Goal: Task Accomplishment & Management: Complete application form

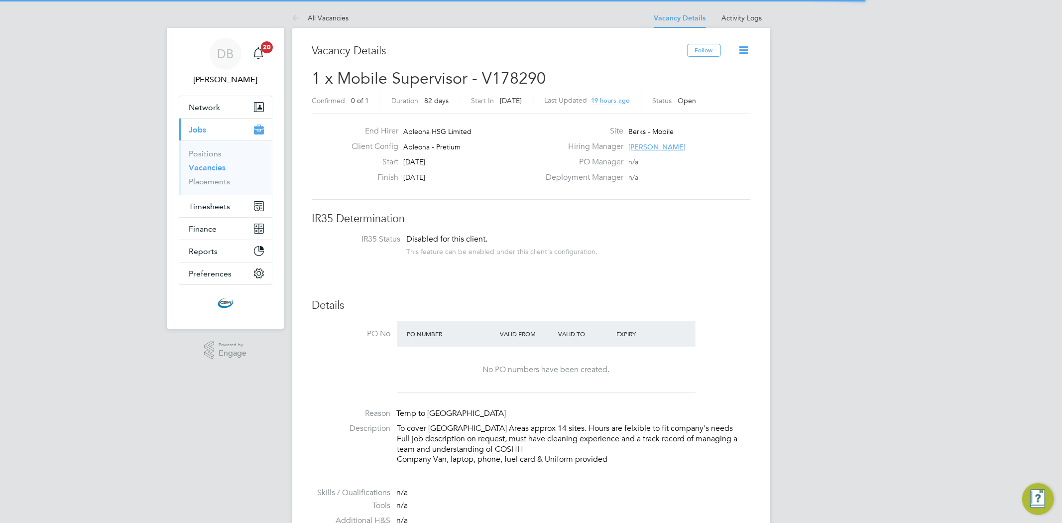
scroll to position [29, 87]
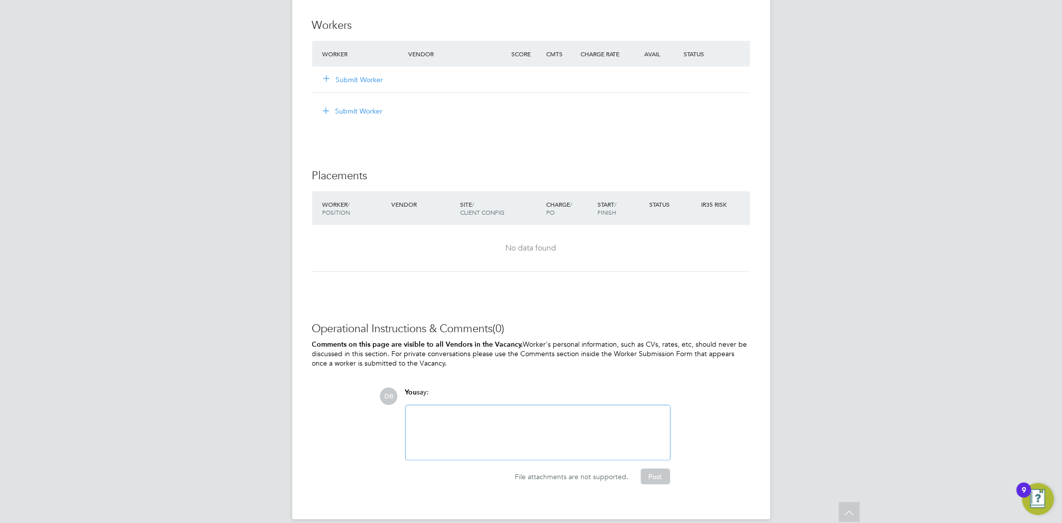
scroll to position [787, 0]
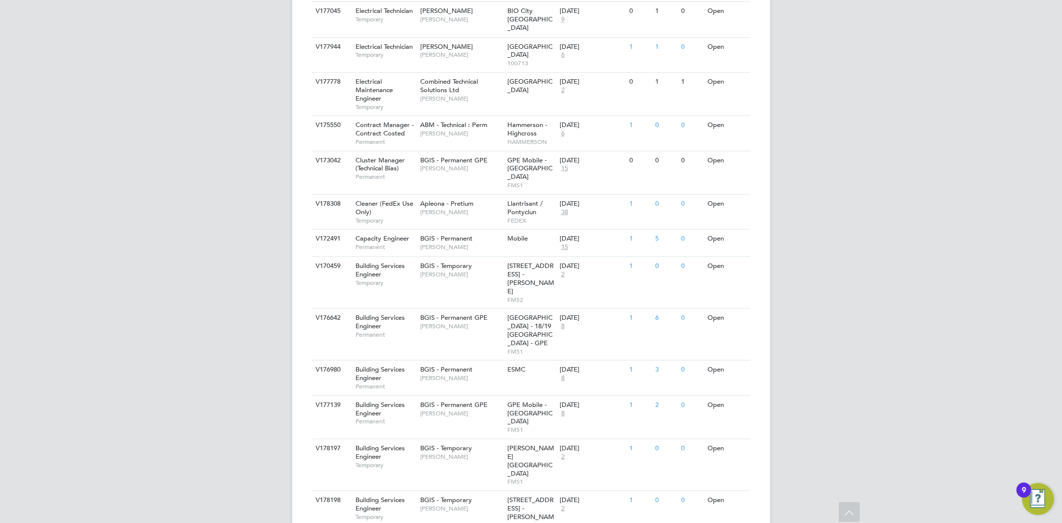
scroll to position [774, 0]
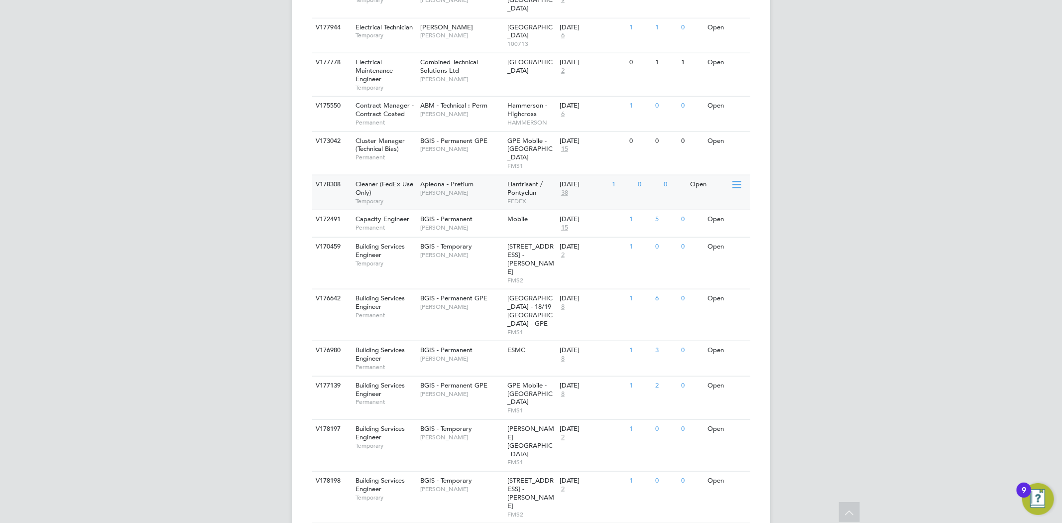
click at [397, 175] on div "Cleaner (FedEx Use Only) Temporary" at bounding box center [383, 192] width 70 height 34
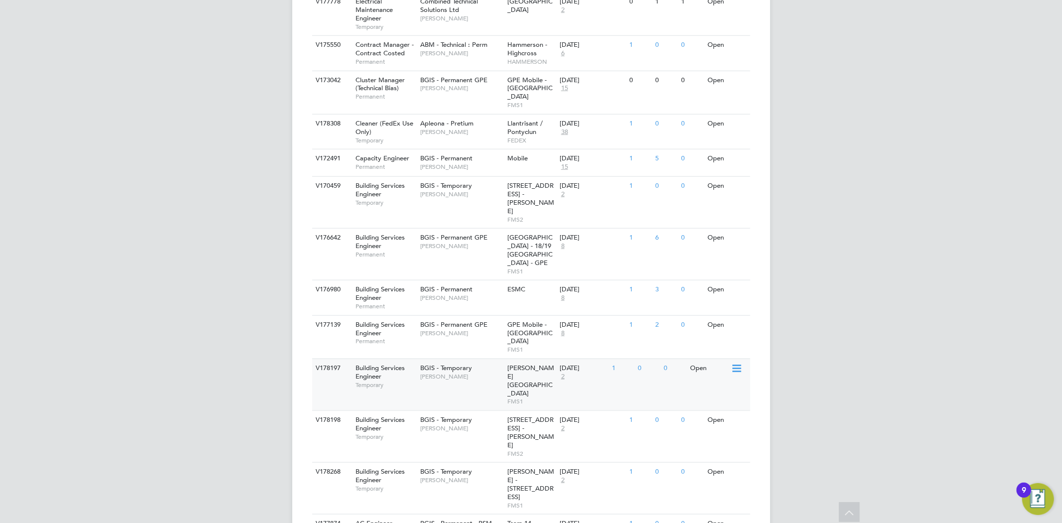
scroll to position [837, 0]
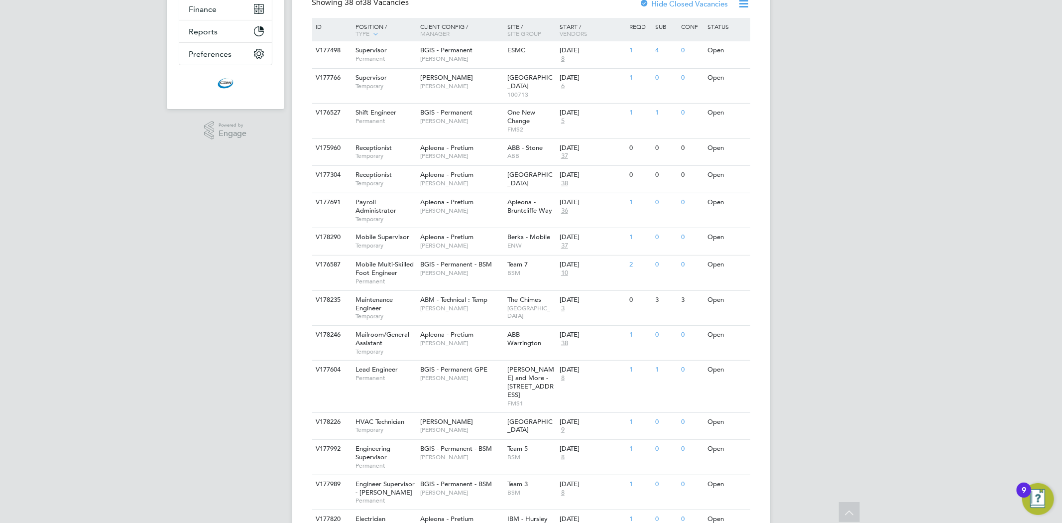
scroll to position [0, 0]
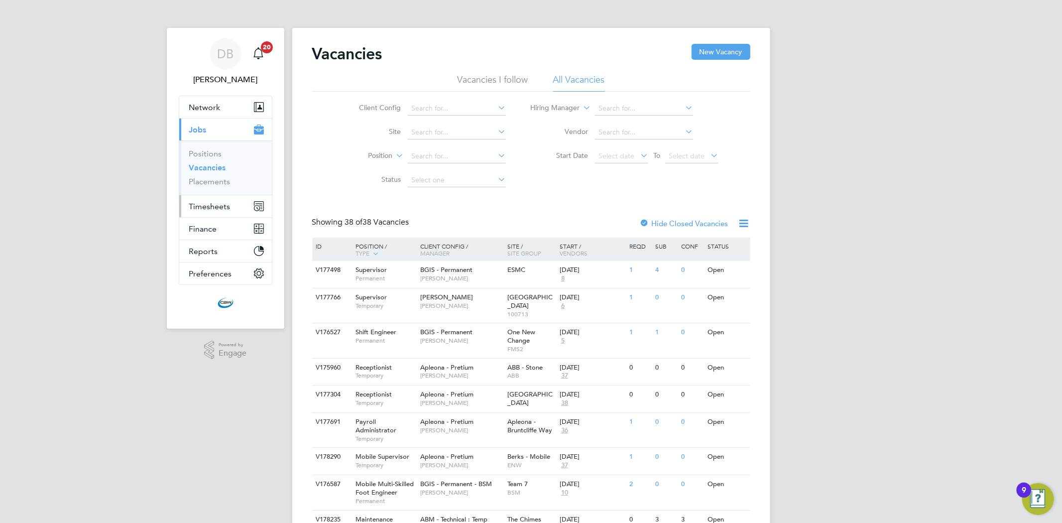
click at [204, 207] on span "Timesheets" at bounding box center [209, 206] width 41 height 9
click at [215, 208] on span "Timesheets" at bounding box center [209, 206] width 41 height 9
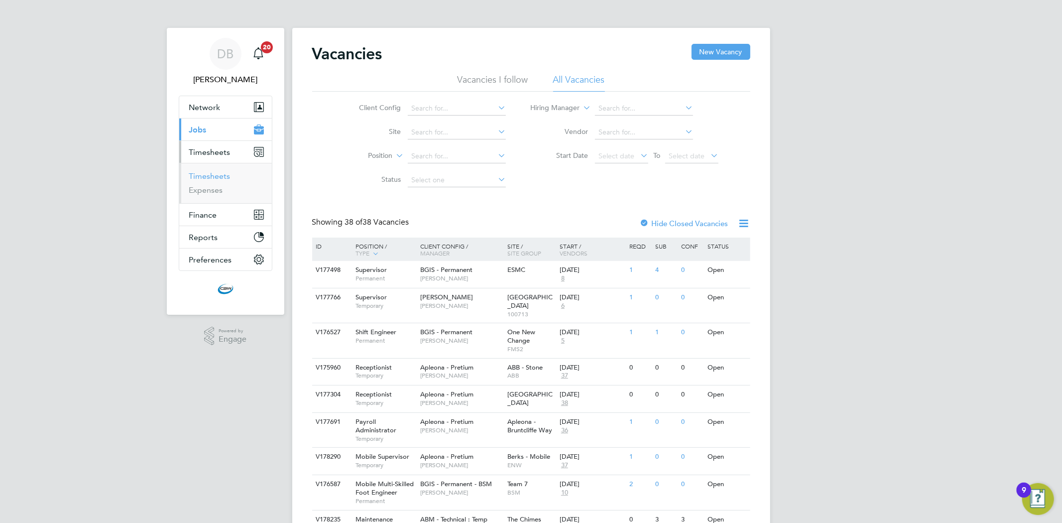
click at [219, 179] on link "Timesheets" at bounding box center [209, 175] width 41 height 9
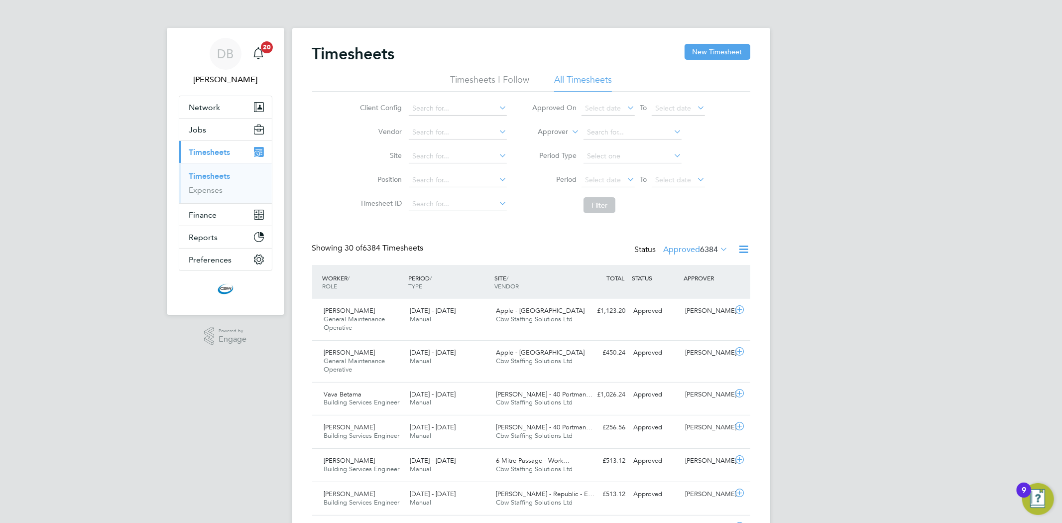
click at [699, 254] on div "Status Approved 6384" at bounding box center [683, 250] width 96 height 14
click at [700, 253] on span "6384" at bounding box center [709, 249] width 18 height 10
click at [679, 295] on li "Submitted" at bounding box center [685, 295] width 46 height 14
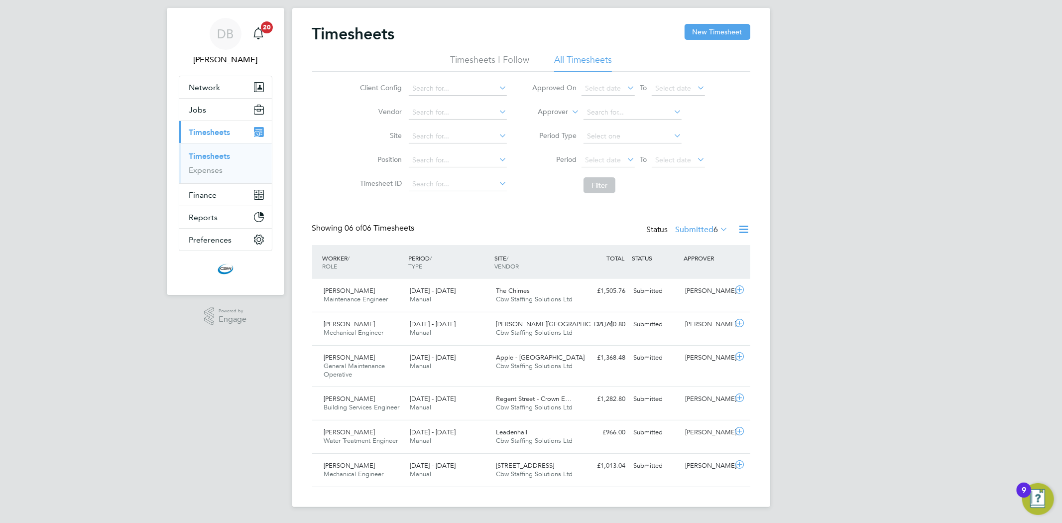
click at [708, 227] on label "Submitted 6" at bounding box center [701, 229] width 53 height 10
click at [690, 287] on li "Approved" at bounding box center [691, 289] width 46 height 14
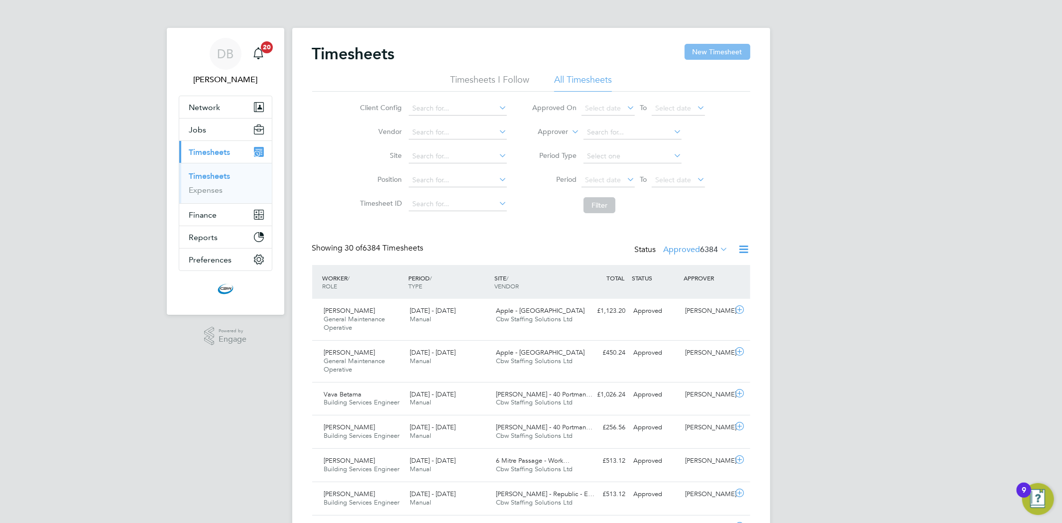
click at [727, 47] on button "New Timesheet" at bounding box center [717, 52] width 66 height 16
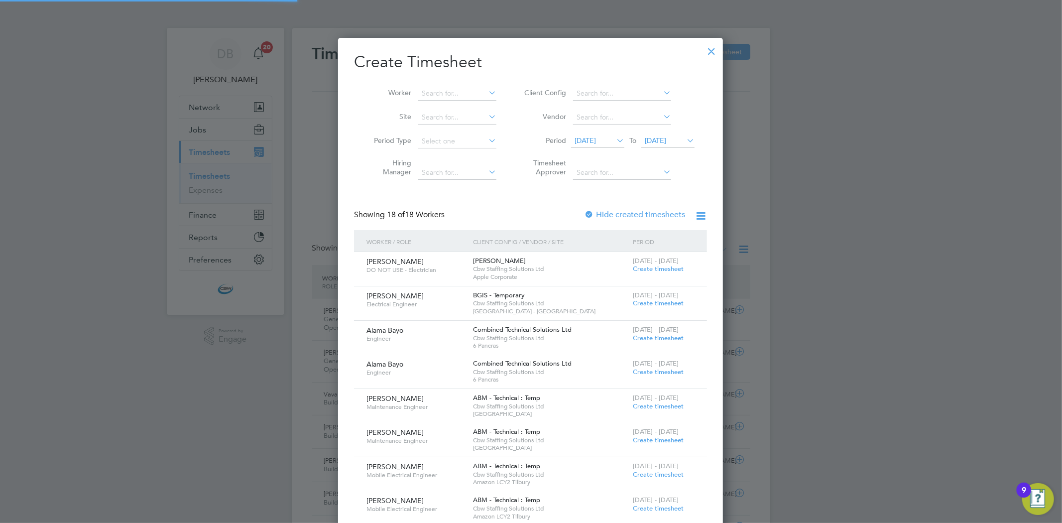
scroll to position [1091, 385]
click at [446, 93] on input at bounding box center [457, 94] width 78 height 14
click at [454, 149] on li "Eb rahima Camara" at bounding box center [467, 146] width 98 height 13
type input "Ebrahima Camara"
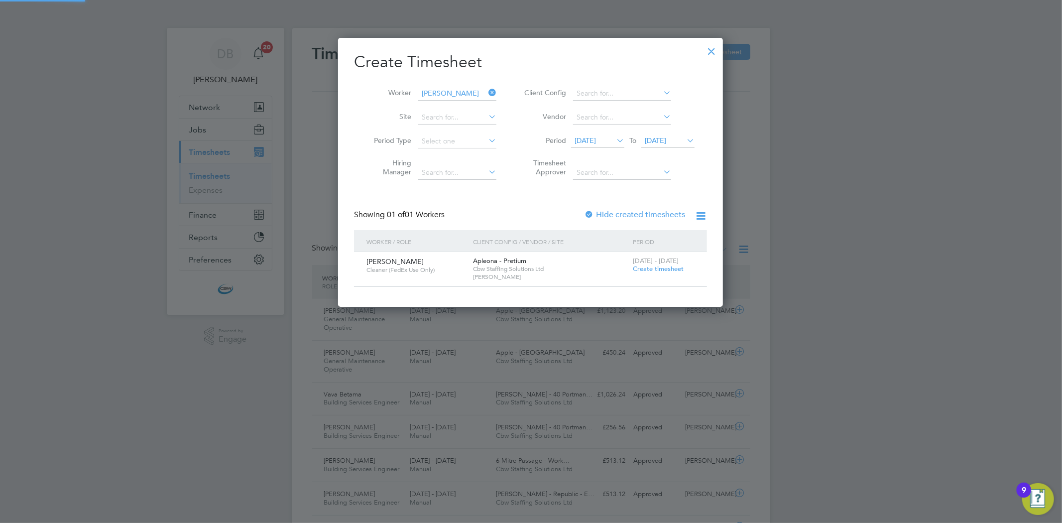
scroll to position [269, 385]
click at [653, 270] on span "Create timesheet" at bounding box center [658, 268] width 51 height 8
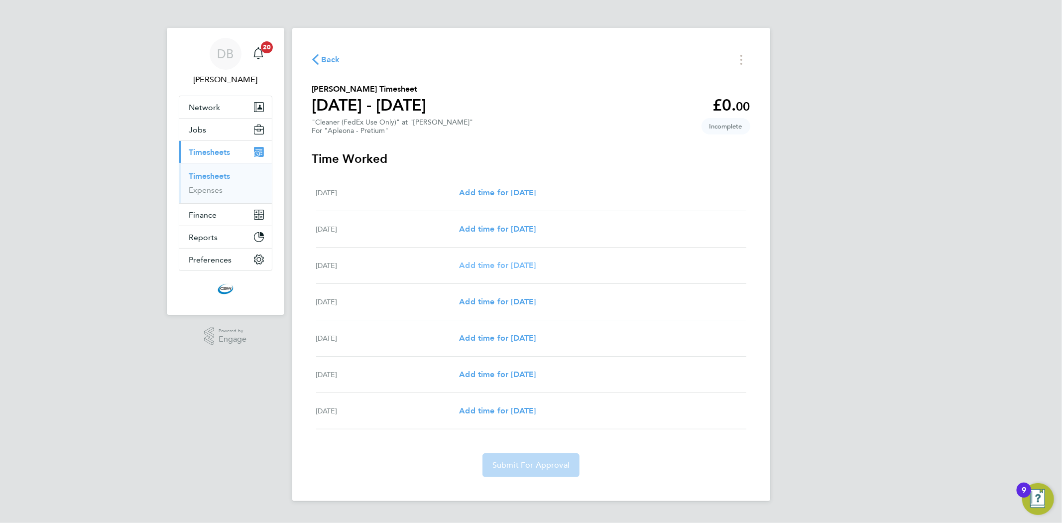
click at [468, 267] on span "Add time for Mon 04 Aug" at bounding box center [497, 264] width 77 height 9
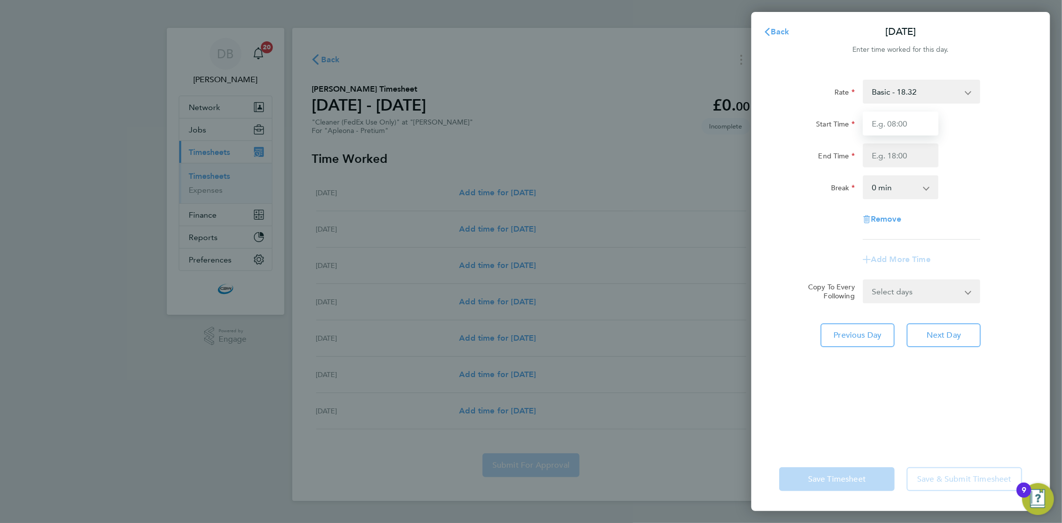
click at [884, 126] on input "Start Time" at bounding box center [900, 123] width 76 height 24
type input "08:00"
click at [921, 168] on div "Rate Basic - 18.32 Start Time 08:00 End Time Break 0 min 15 min 30 min 45 min 6…" at bounding box center [900, 160] width 243 height 160
click at [914, 156] on input "End Time" at bounding box center [900, 155] width 76 height 24
type input "13:00"
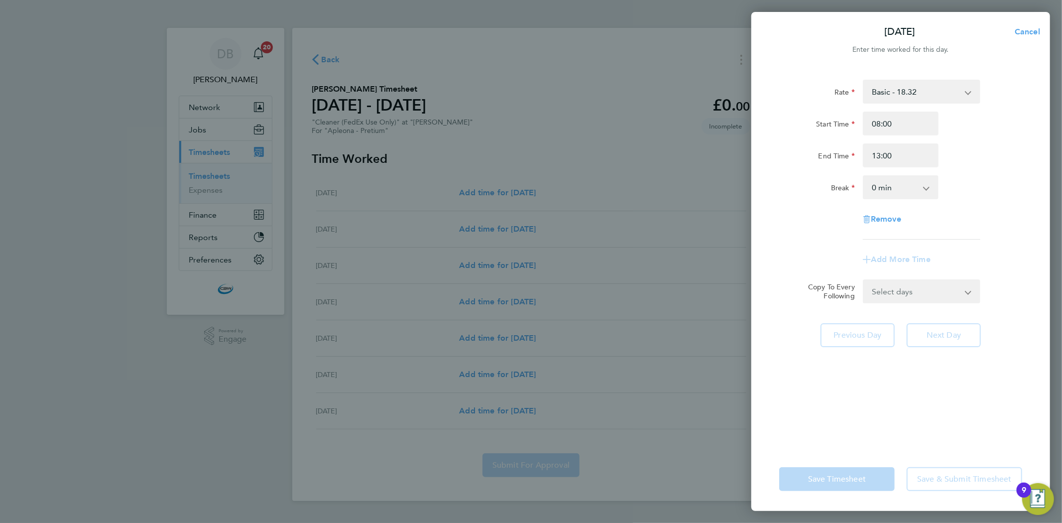
click at [992, 177] on div "Break 0 min 15 min 30 min 45 min 60 min 75 min 90 min" at bounding box center [900, 187] width 251 height 24
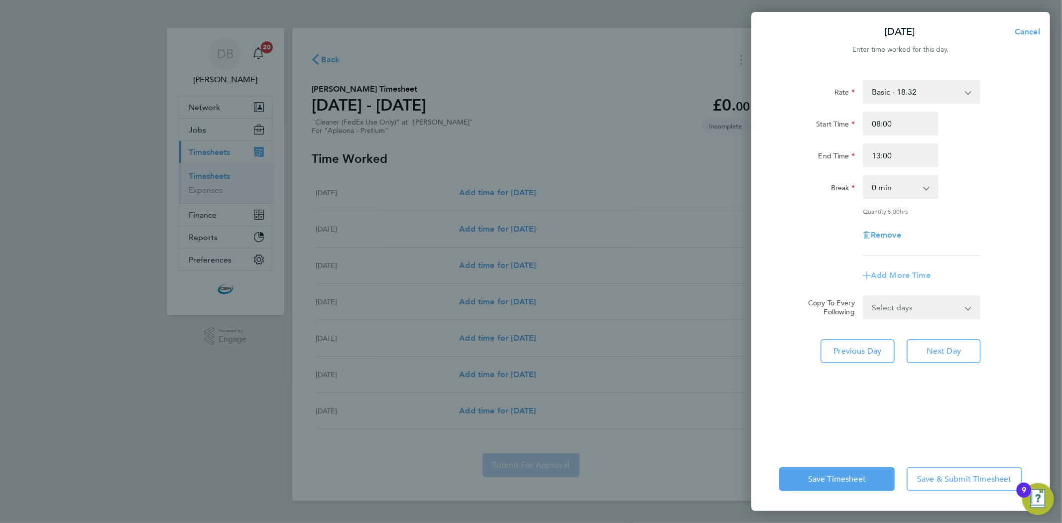
drag, startPoint x: 891, startPoint y: 271, endPoint x: 936, endPoint y: 234, distance: 57.9
click at [936, 234] on app-timesheet-line-form-group "Rate Basic - 18.32 Start Time 08:00 End Time 13:00 Break 0 min 15 min 30 min 45…" at bounding box center [900, 184] width 243 height 208
click at [950, 298] on select "Select days Day Tuesday Wednesday Thursday Friday" at bounding box center [915, 307] width 105 height 22
select select "DAY"
click at [863, 296] on select "Select days Day Tuesday Wednesday Thursday Friday" at bounding box center [915, 307] width 105 height 22
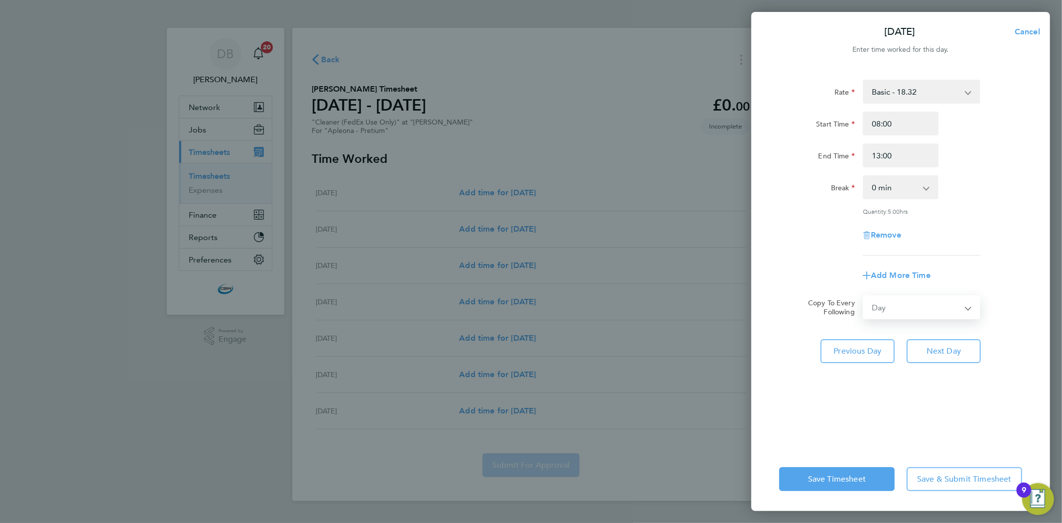
select select "2025-08-08"
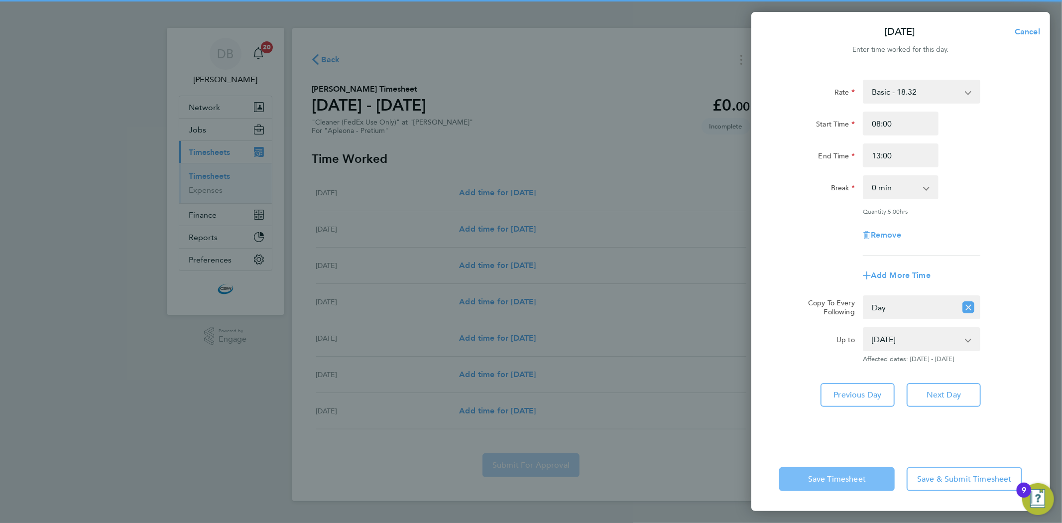
click at [840, 474] on span "Save Timesheet" at bounding box center [837, 479] width 58 height 10
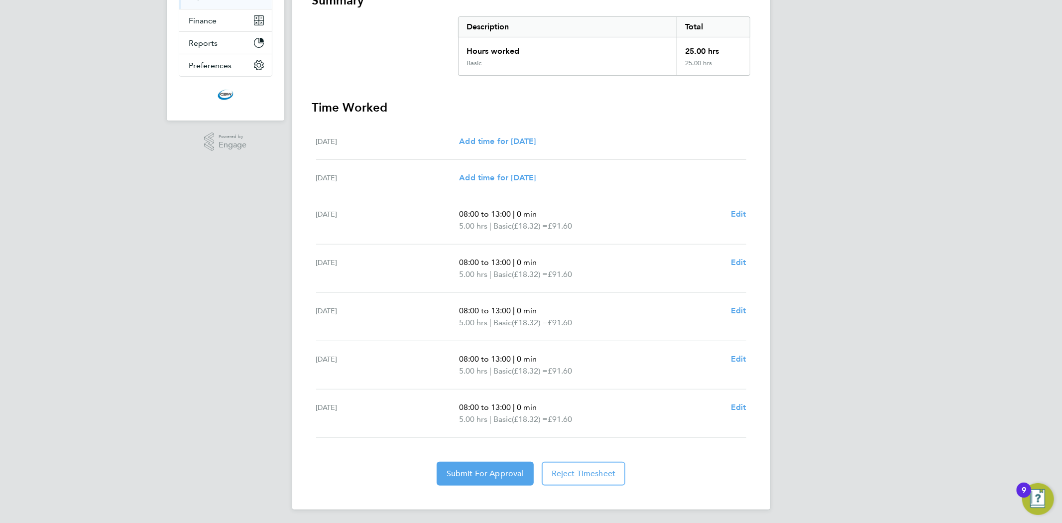
scroll to position [196, 0]
click at [457, 480] on button "Submit For Approval" at bounding box center [484, 472] width 97 height 24
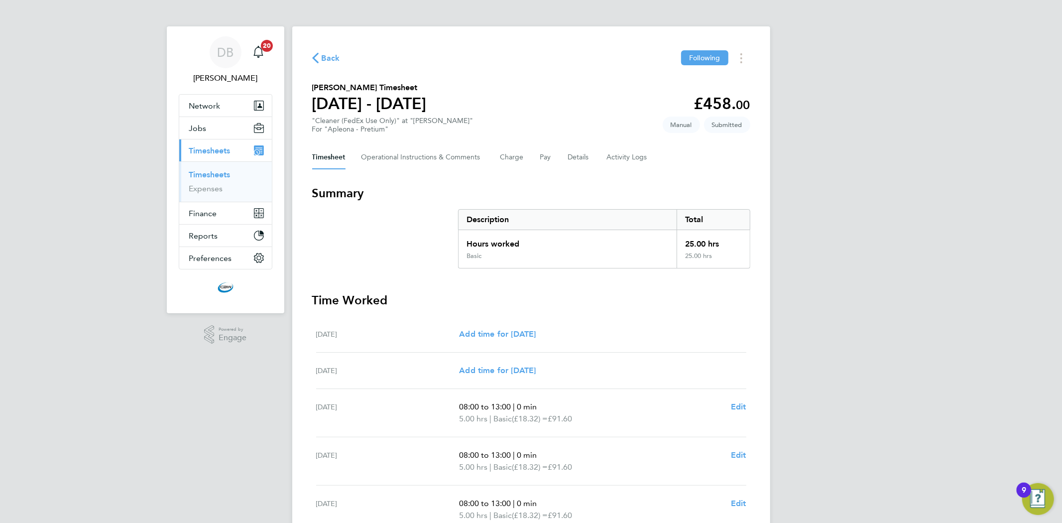
scroll to position [0, 0]
click at [219, 177] on link "Timesheets" at bounding box center [209, 175] width 41 height 9
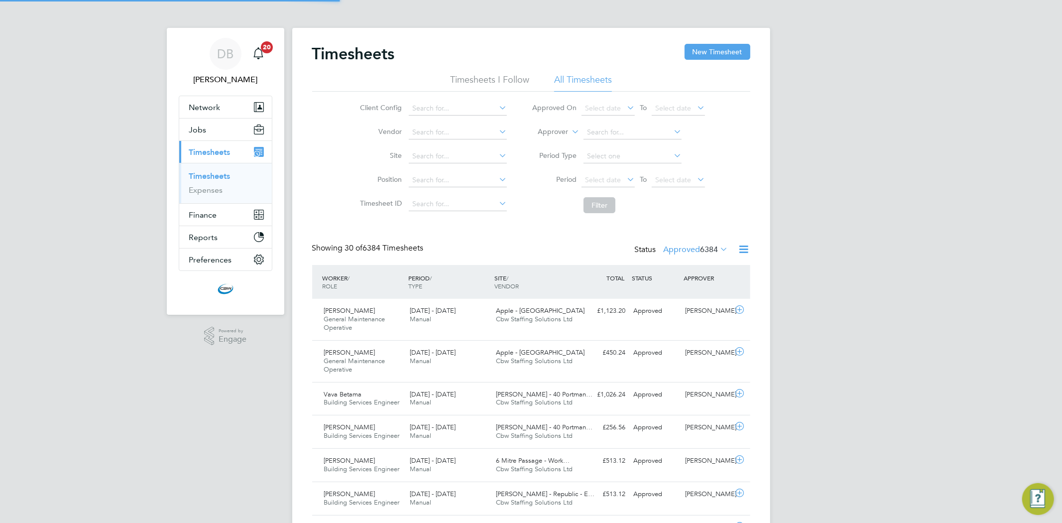
scroll to position [25, 87]
